Goal: Information Seeking & Learning: Learn about a topic

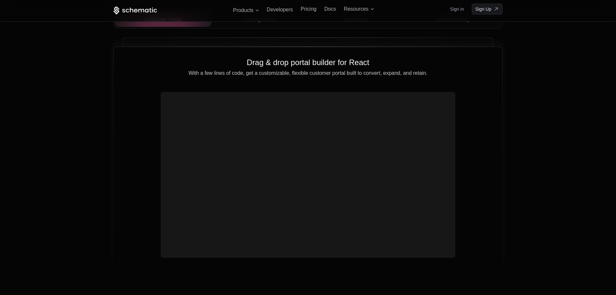
scroll to position [2289, 0]
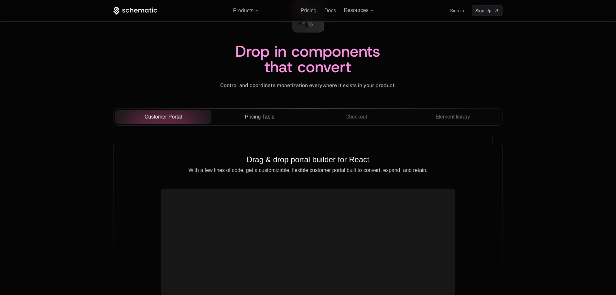
click at [249, 117] on span "Pricing Table" at bounding box center [259, 117] width 29 height 8
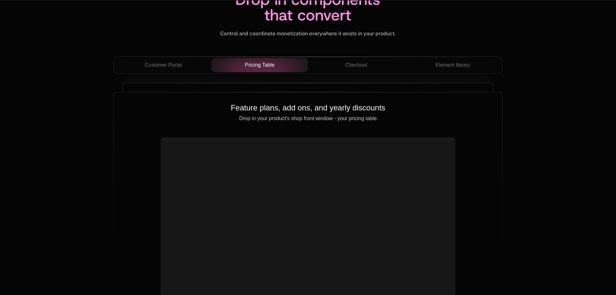
scroll to position [2296, 0]
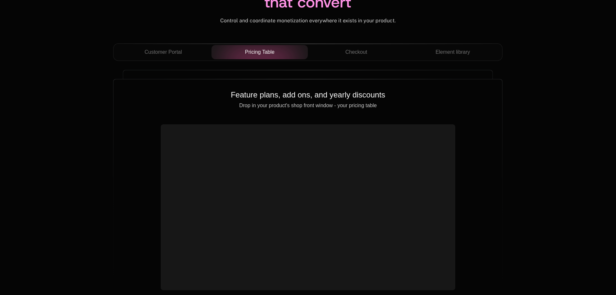
click at [346, 63] on div "Customer Portal Pricing Table Checkout Element library" at bounding box center [307, 54] width 389 height 23
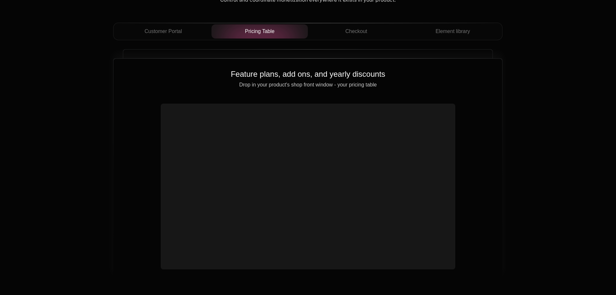
scroll to position [2328, 0]
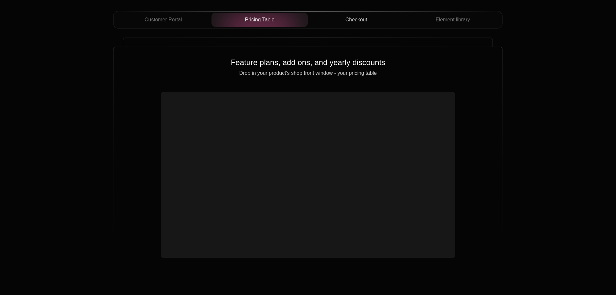
click at [379, 21] on div "Checkout" at bounding box center [356, 20] width 86 height 8
